Goal: Information Seeking & Learning: Find specific fact

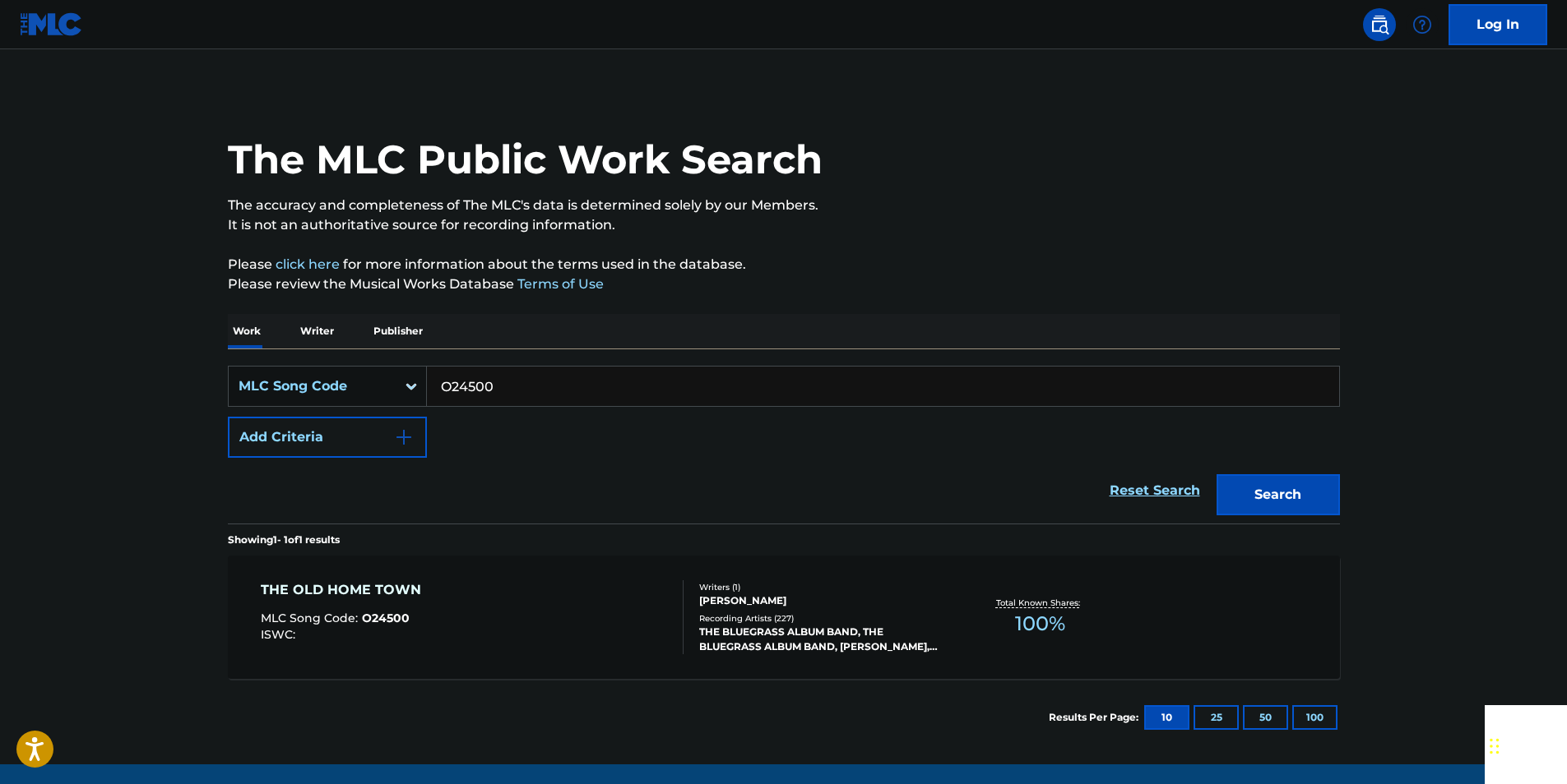
click at [498, 389] on input "O24500" at bounding box center [882, 386] width 912 height 40
click at [1303, 487] on button "Search" at bounding box center [1278, 495] width 124 height 42
click at [500, 396] on input "L07163" at bounding box center [882, 386] width 912 height 40
paste input "DVC5A1"
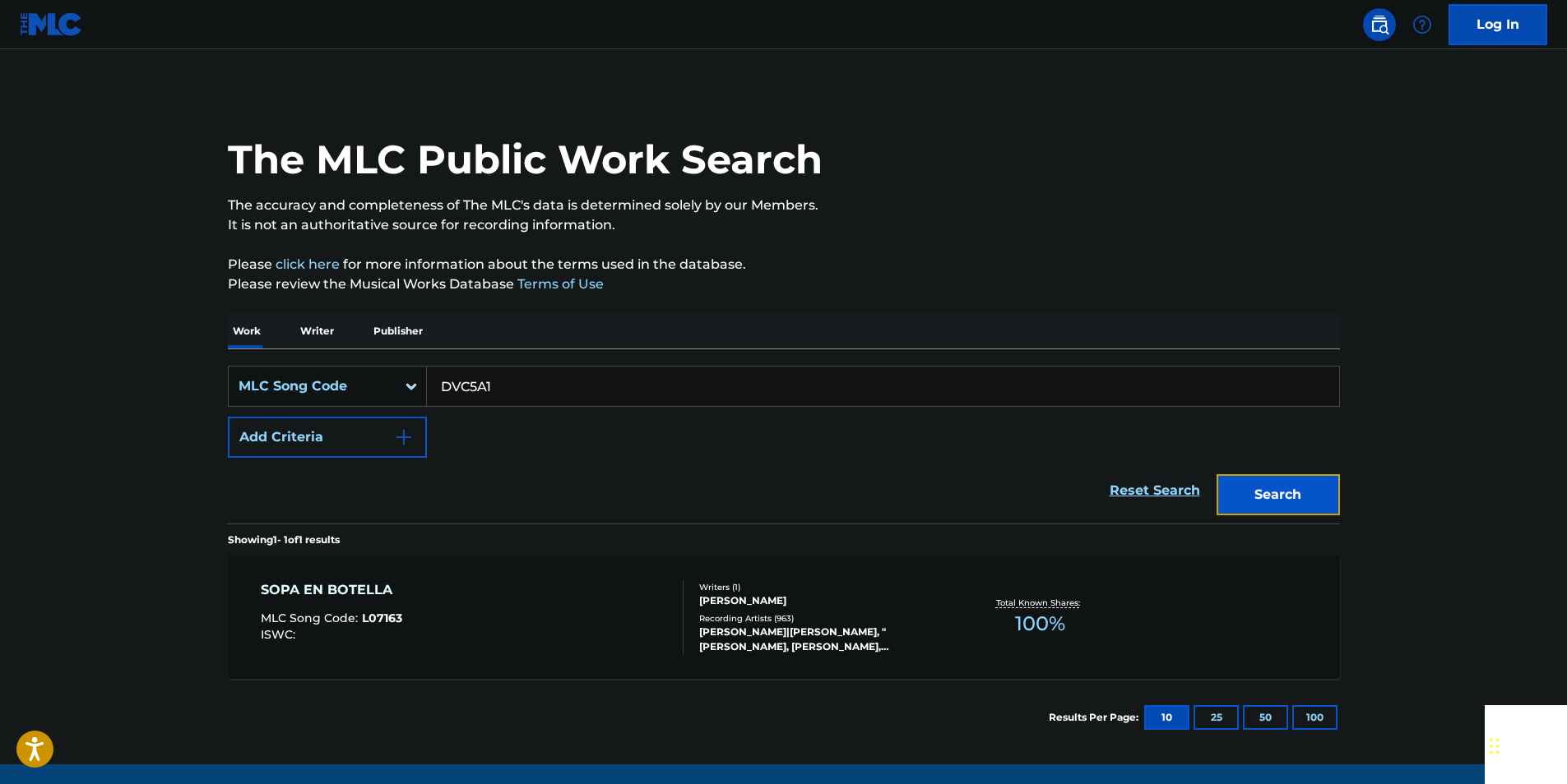
click at [1315, 477] on button "Search" at bounding box center [1278, 495] width 124 height 42
click at [498, 380] on input "DVC5A1" at bounding box center [882, 386] width 912 height 40
paste input "964445"
type input "964445"
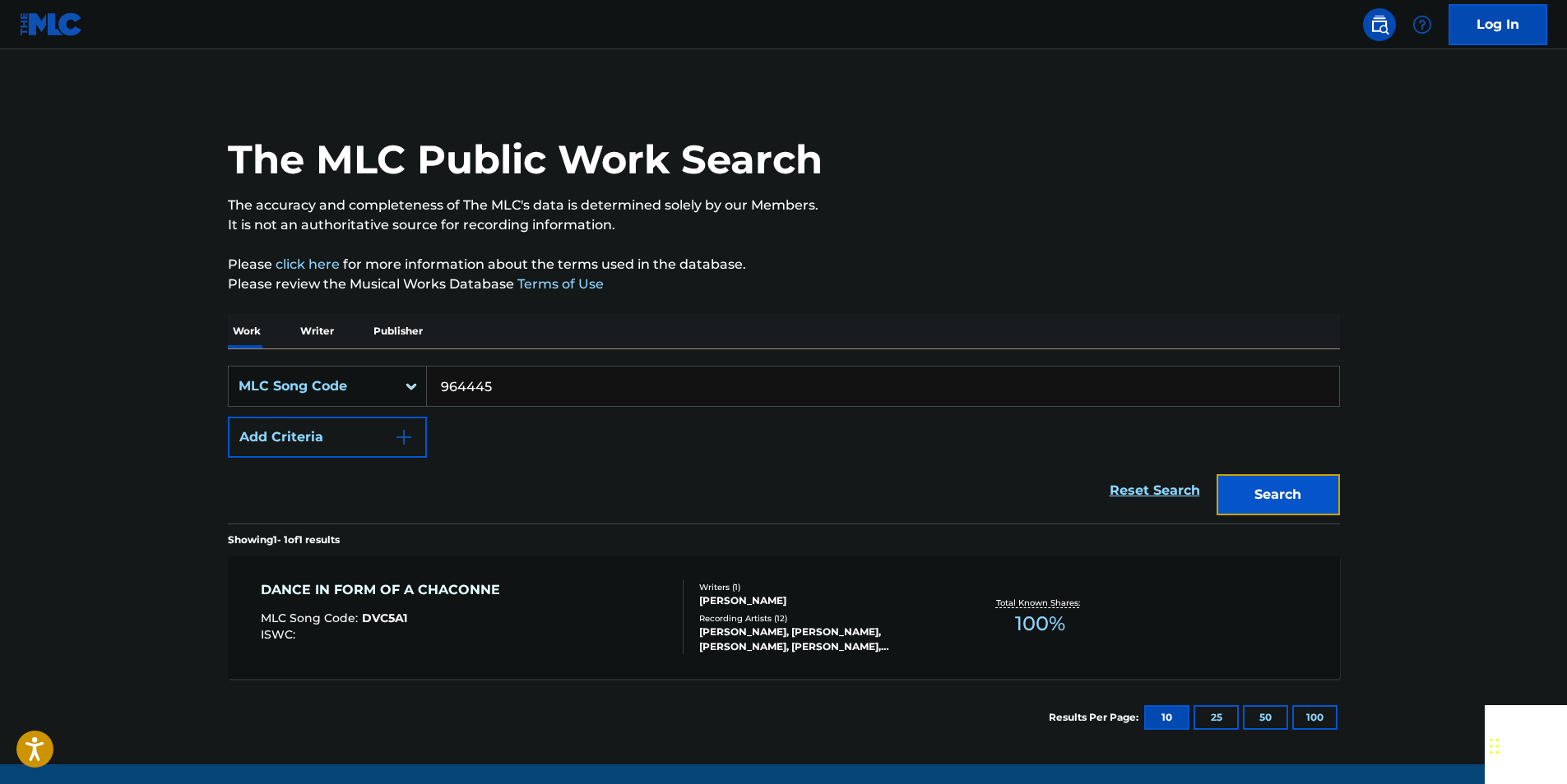
click at [1316, 488] on button "Search" at bounding box center [1278, 495] width 124 height 42
